Goal: Task Accomplishment & Management: Use online tool/utility

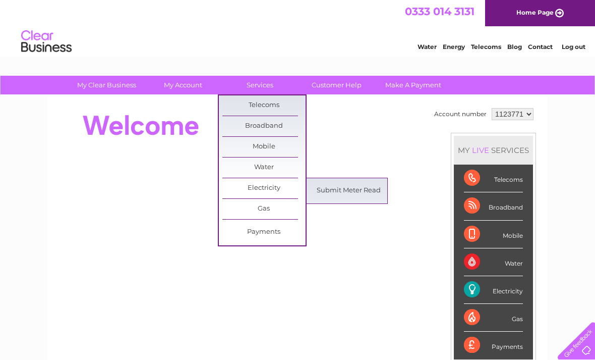
click at [368, 189] on link "Submit Meter Read" at bounding box center [348, 191] width 83 height 20
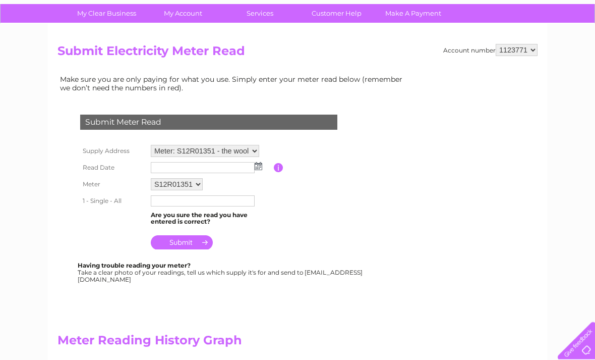
scroll to position [74, 0]
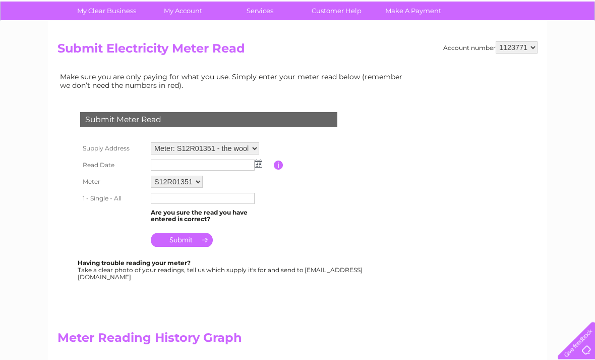
click at [259, 165] on img at bounding box center [259, 164] width 8 height 8
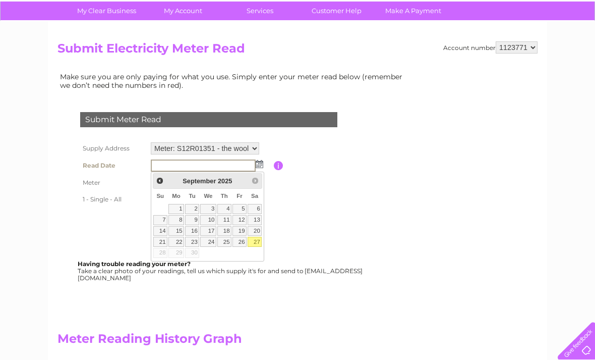
click at [256, 242] on link "27" at bounding box center [255, 242] width 14 height 10
type input "2025/09/27"
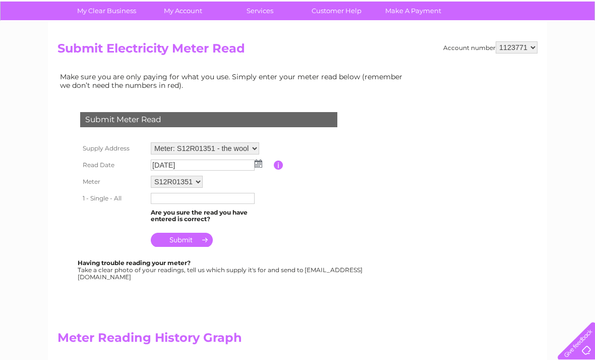
click at [228, 202] on input "text" at bounding box center [203, 198] width 104 height 11
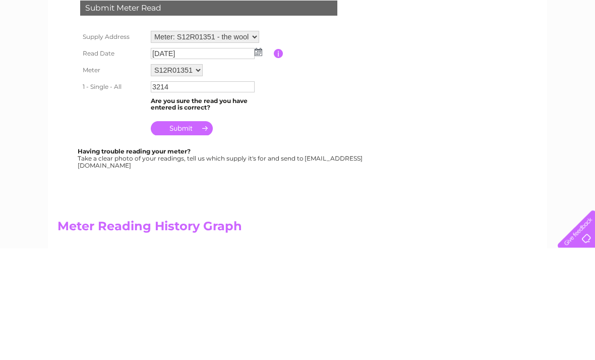
scroll to position [186, 0]
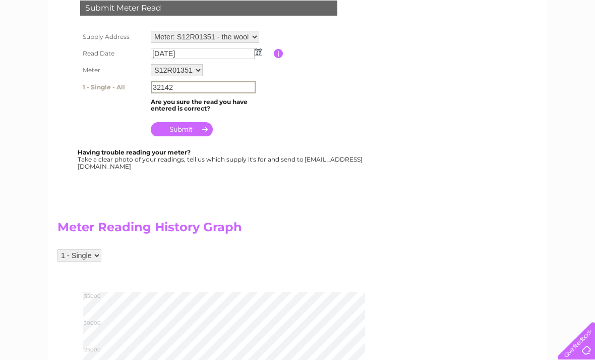
type input "32142"
click at [200, 132] on input "submit" at bounding box center [182, 129] width 62 height 14
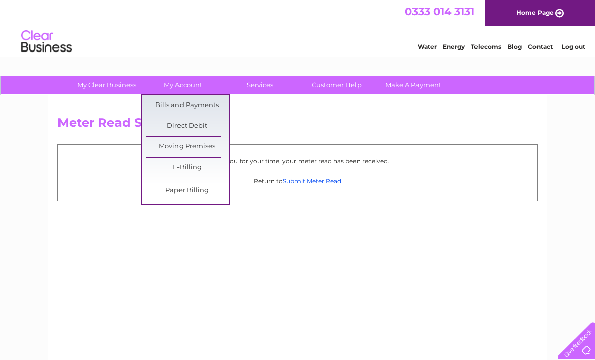
click at [211, 105] on link "Bills and Payments" at bounding box center [187, 105] width 83 height 20
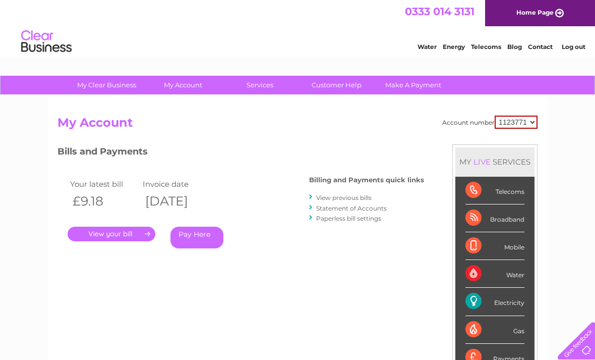
click at [140, 227] on link "." at bounding box center [112, 233] width 88 height 15
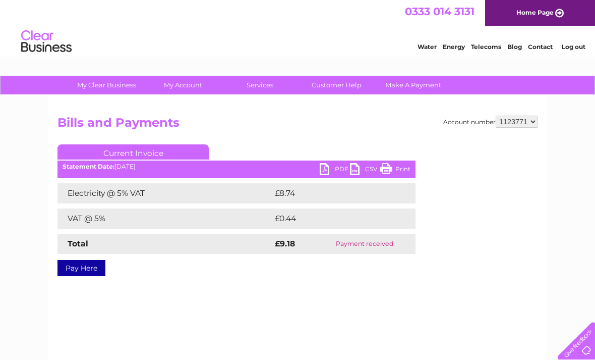
click at [330, 172] on link "PDF" at bounding box center [335, 170] width 30 height 15
